Goal: Information Seeking & Learning: Learn about a topic

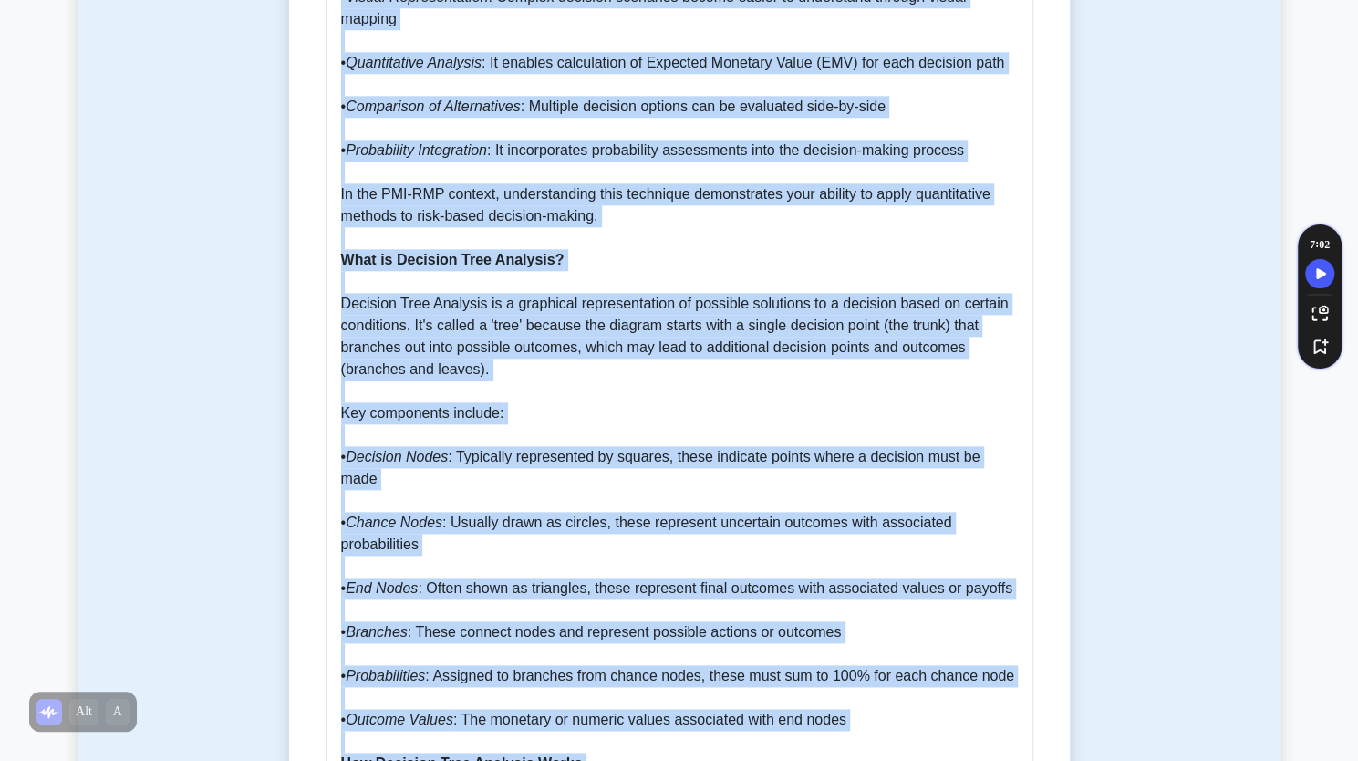
scroll to position [1243, 0]
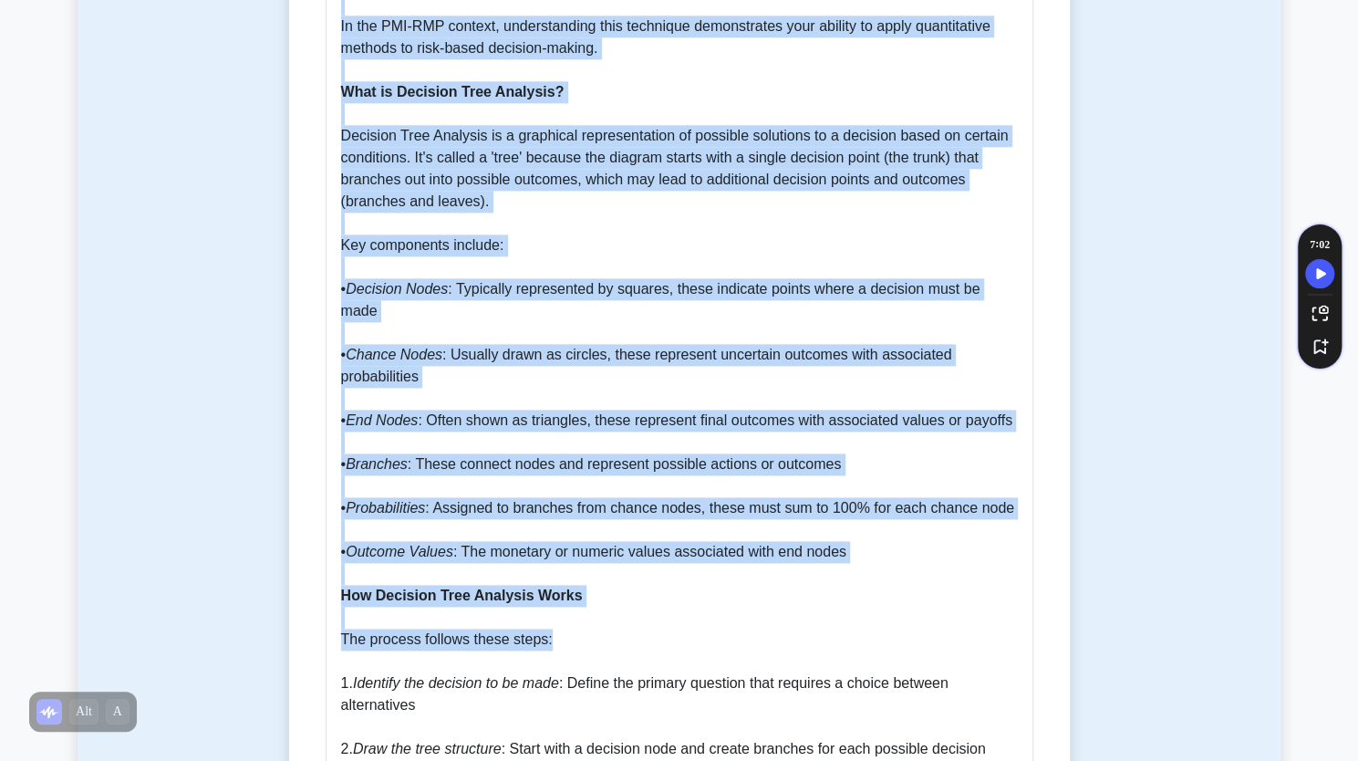
drag, startPoint x: 323, startPoint y: 314, endPoint x: 578, endPoint y: 574, distance: 364.4
copy div "Decision Tree Analysis is a quantitative decision-making tool used in risk mana…"
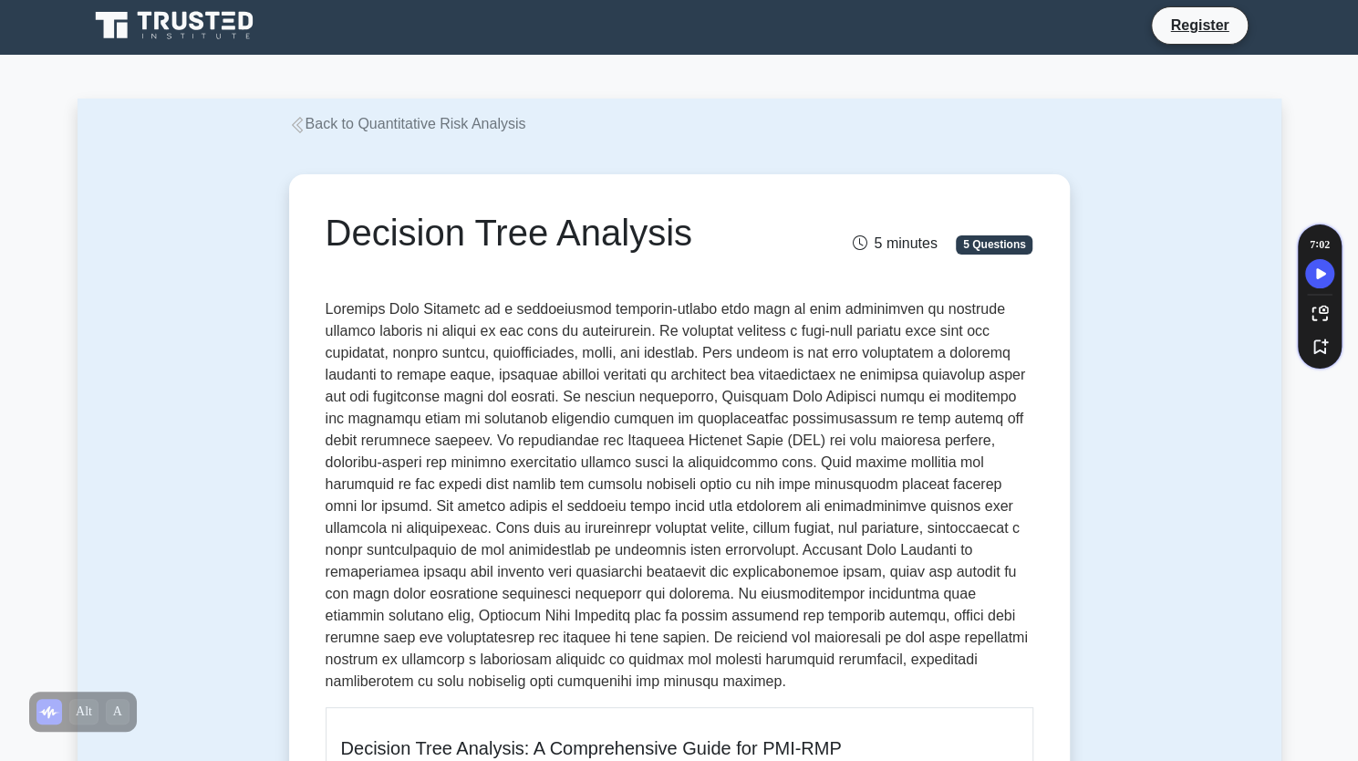
scroll to position [0, 0]
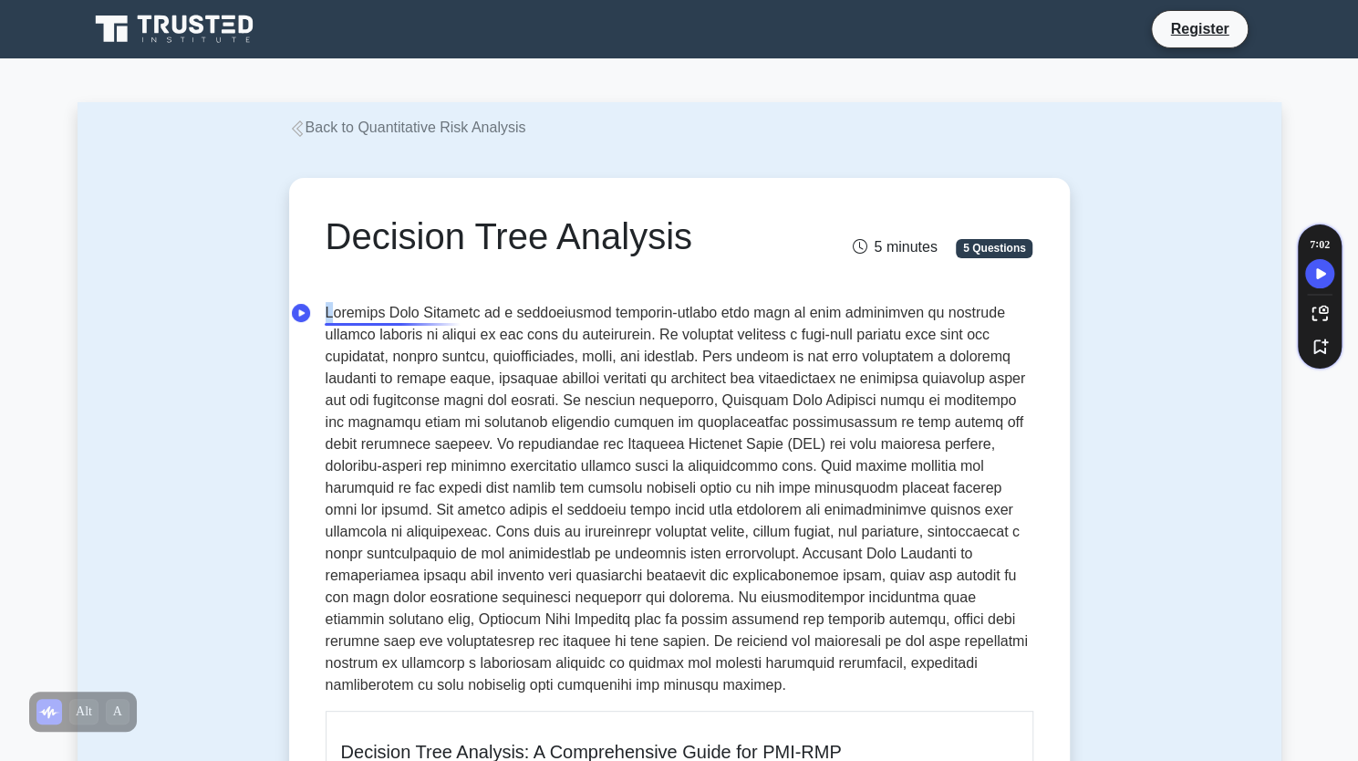
drag, startPoint x: 326, startPoint y: 308, endPoint x: 336, endPoint y: 316, distance: 11.7
click at [336, 316] on p at bounding box center [680, 499] width 708 height 394
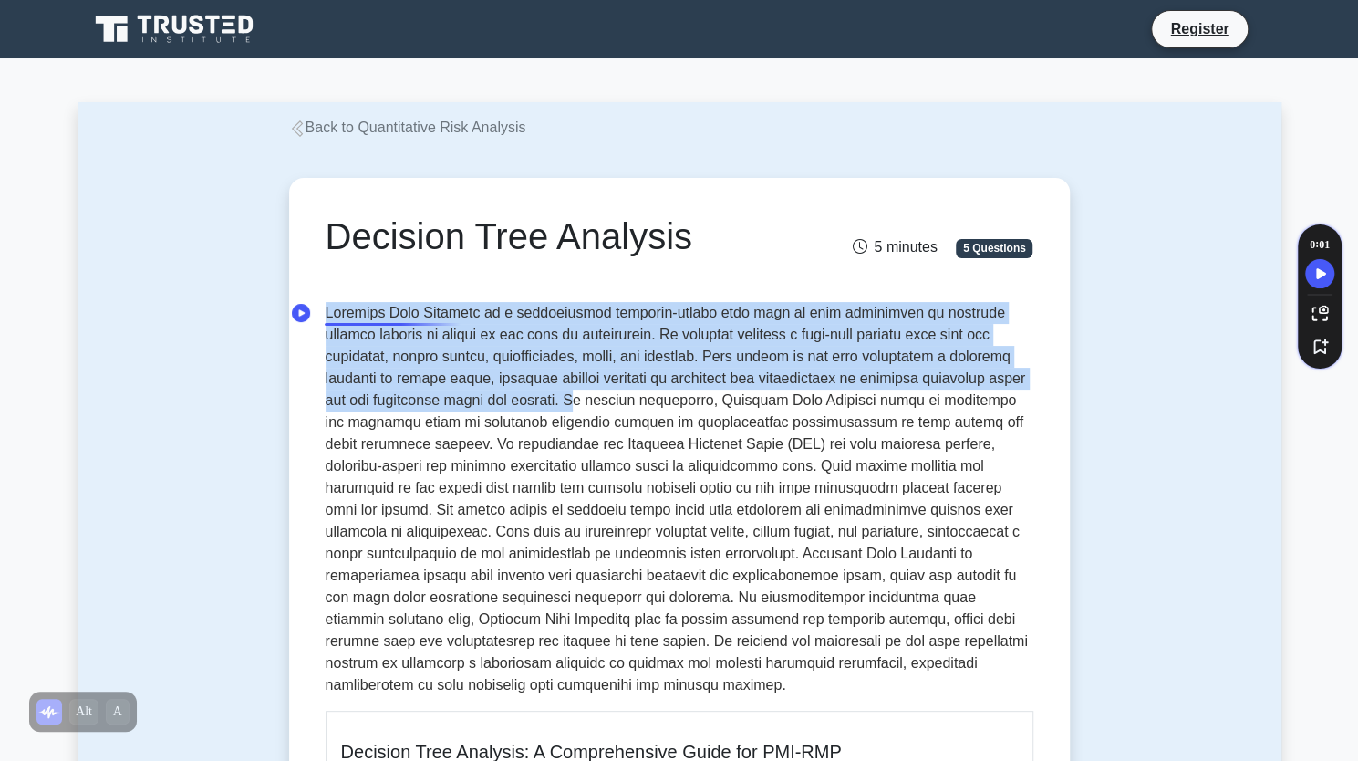
drag, startPoint x: 518, startPoint y: 398, endPoint x: 316, endPoint y: 320, distance: 216.8
copy p "Decision Tree Analysis is a quantitative decision-making tool used in risk mana…"
